Goal: Task Accomplishment & Management: Manage account settings

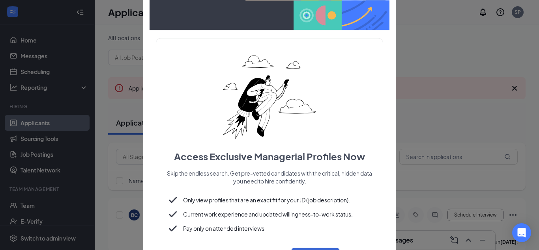
click at [387, 52] on div "Access Exclusive Managerial Profiles Now Skip the endless search. Get pre-vette…" at bounding box center [269, 156] width 240 height 248
click at [390, 95] on div "Access Exclusive Managerial Profiles Now Skip the endless search. Get pre-vette…" at bounding box center [269, 125] width 252 height 322
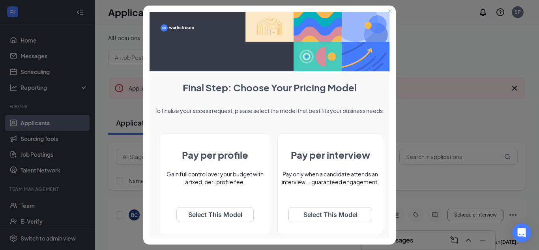
click at [390, 10] on icon "Close" at bounding box center [390, 11] width 5 height 5
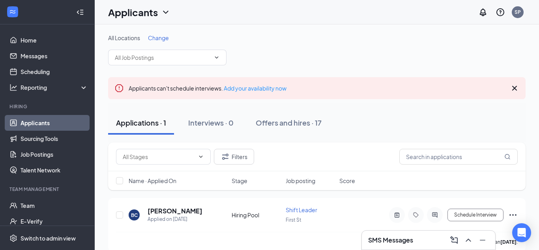
click at [357, 116] on div "Applications · 1 Interviews · 0 Offers and hires · 17" at bounding box center [316, 123] width 417 height 24
click at [290, 121] on div "Offers and hires · 17" at bounding box center [289, 123] width 66 height 10
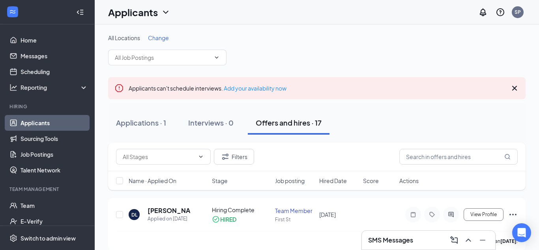
click at [349, 127] on div "Applications · 1 Interviews · 0 Offers and hires · 17" at bounding box center [316, 123] width 417 height 24
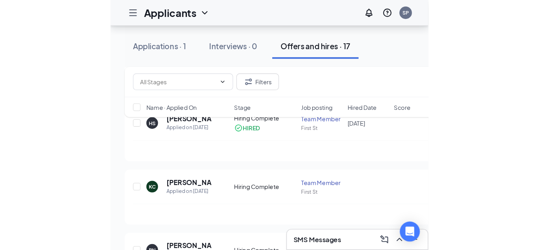
scroll to position [422, 0]
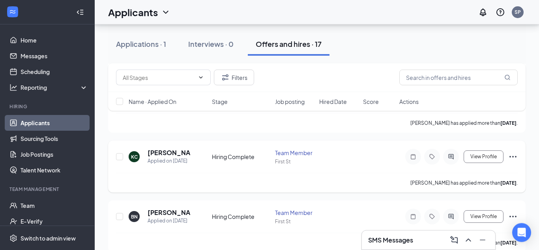
click at [512, 156] on icon "Ellipses" at bounding box center [512, 156] width 9 height 9
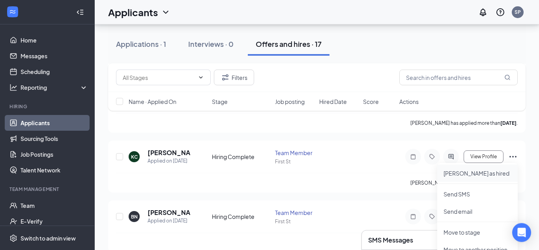
click at [468, 174] on p "[PERSON_NAME] as hired" at bounding box center [477, 174] width 68 height 8
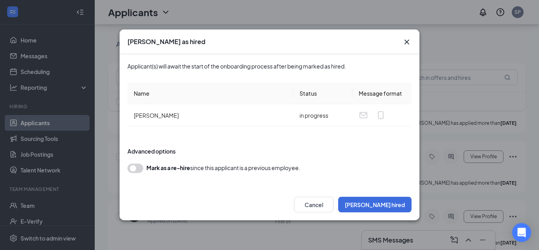
click at [142, 170] on button "button" at bounding box center [135, 168] width 16 height 9
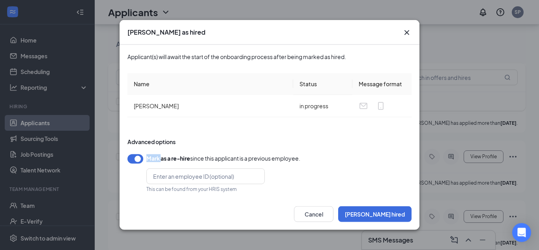
click at [142, 170] on div "Mark as a re-hire since this applicant is a previous employee. This can be foun…" at bounding box center [269, 174] width 284 height 38
click at [130, 160] on button "button" at bounding box center [135, 159] width 16 height 9
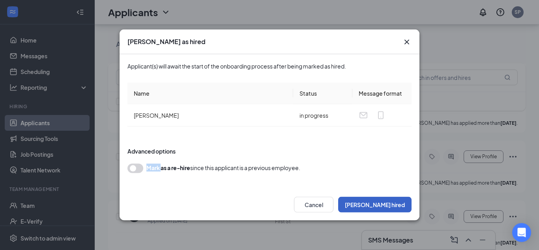
click at [395, 204] on button "[PERSON_NAME] hired" at bounding box center [374, 205] width 73 height 16
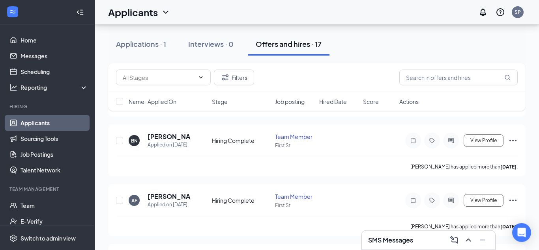
scroll to position [508, 0]
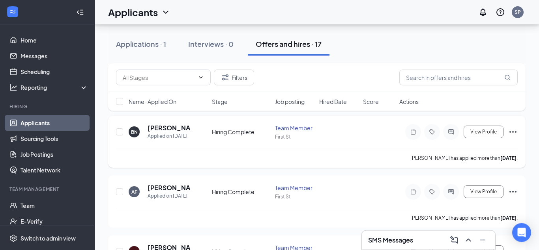
click at [509, 134] on icon "Ellipses" at bounding box center [512, 131] width 9 height 9
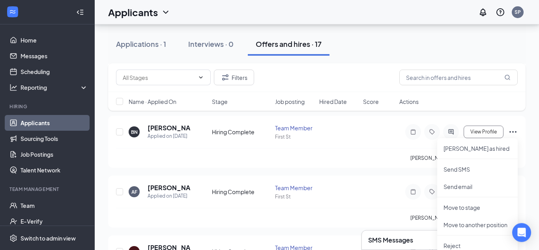
click at [381, 172] on div "DL [PERSON_NAME] Applied on [DATE] Hiring Complete HIRED Team Member First St […" at bounding box center [316, 204] width 417 height 1027
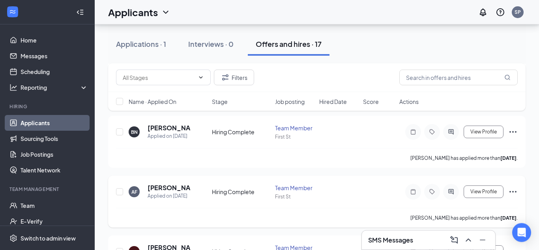
click at [514, 189] on icon "Ellipses" at bounding box center [512, 191] width 9 height 9
click at [462, 207] on p "[PERSON_NAME] as hired" at bounding box center [477, 209] width 68 height 8
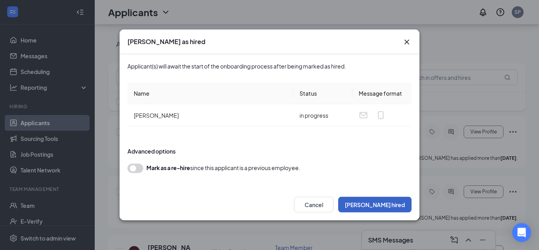
click at [382, 204] on button "[PERSON_NAME] hired" at bounding box center [374, 205] width 73 height 16
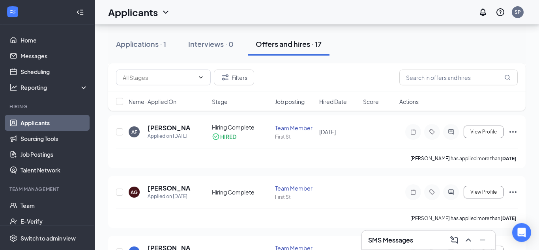
scroll to position [588, 0]
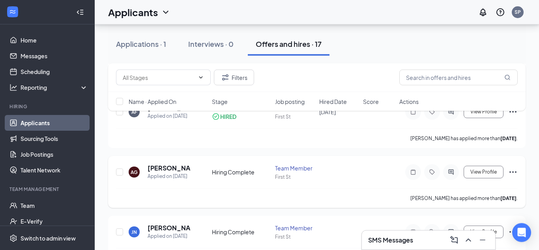
click at [512, 172] on icon "Ellipses" at bounding box center [512, 173] width 7 height 2
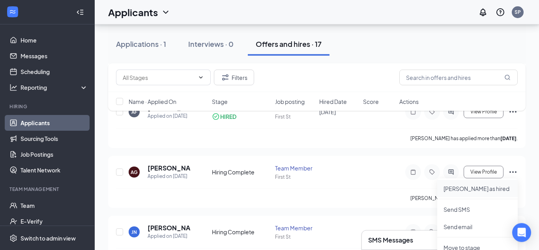
click at [463, 189] on p "[PERSON_NAME] as hired" at bounding box center [477, 189] width 68 height 8
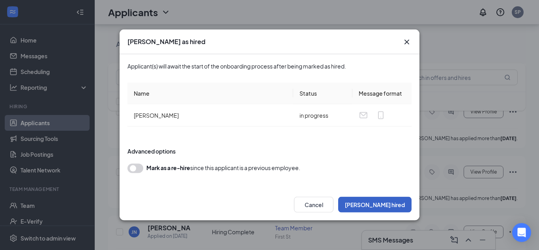
click at [381, 207] on button "[PERSON_NAME] hired" at bounding box center [374, 205] width 73 height 16
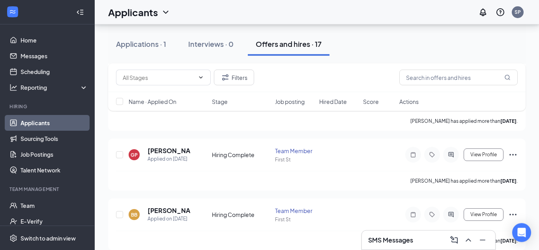
scroll to position [729, 0]
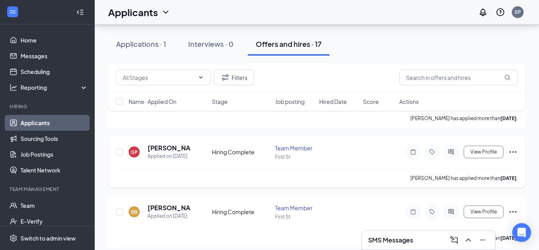
click at [514, 154] on icon "Ellipses" at bounding box center [512, 152] width 9 height 9
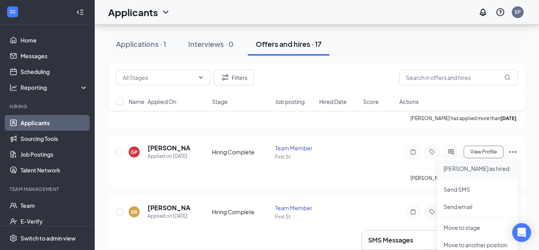
click at [464, 170] on p "[PERSON_NAME] as hired" at bounding box center [477, 169] width 68 height 8
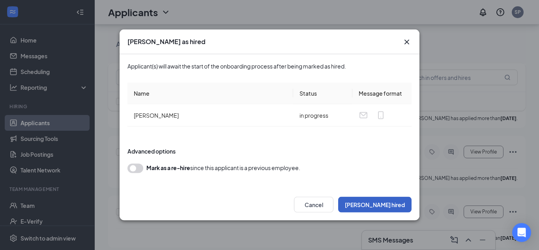
click at [385, 205] on button "[PERSON_NAME] hired" at bounding box center [374, 205] width 73 height 16
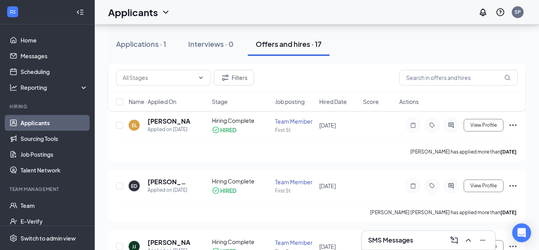
scroll to position [0, 0]
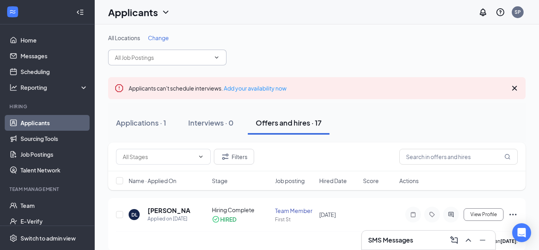
click at [181, 58] on input "text" at bounding box center [162, 57] width 95 height 9
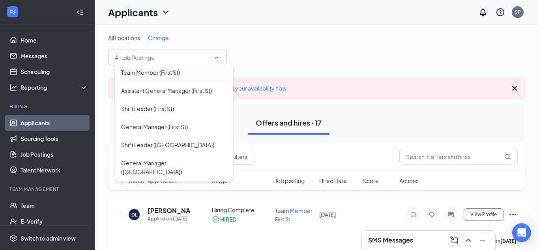
click at [168, 75] on div "Team Member (First St)" at bounding box center [150, 72] width 59 height 9
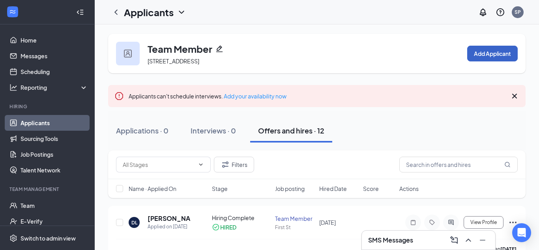
click at [499, 53] on button "Add Applicant" at bounding box center [492, 54] width 50 height 16
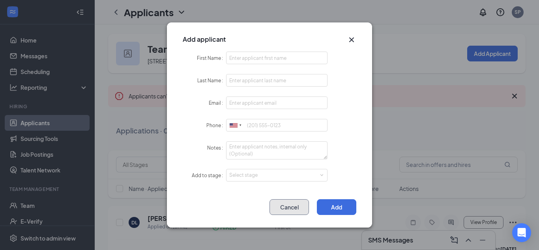
click at [290, 206] on button "Cancel" at bounding box center [288, 208] width 39 height 16
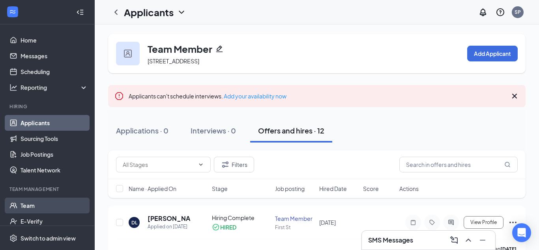
click at [24, 207] on link "Team" at bounding box center [54, 206] width 67 height 16
